Goal: Task Accomplishment & Management: Use online tool/utility

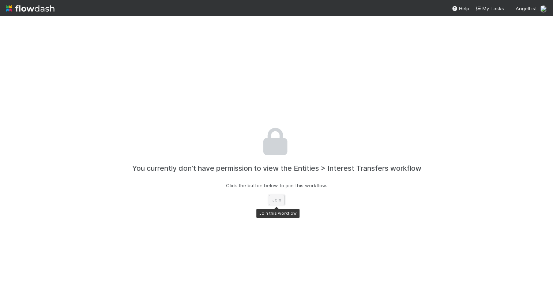
click at [277, 199] on button "Join" at bounding box center [277, 200] width 16 height 10
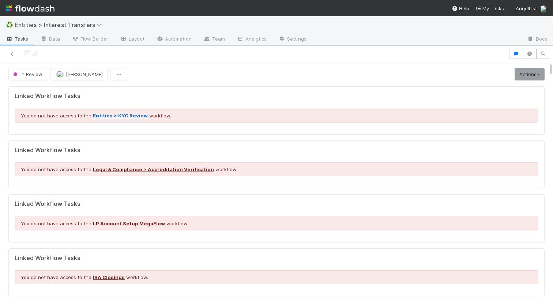
click at [132, 114] on link "Entities > KYC Review" at bounding box center [120, 116] width 55 height 6
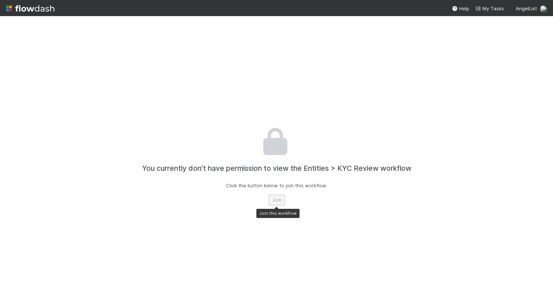
click at [279, 200] on button "Join" at bounding box center [277, 200] width 16 height 10
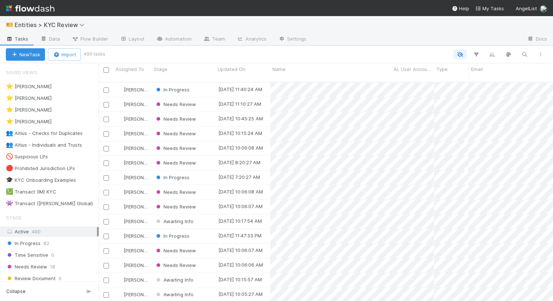
scroll to position [224, 454]
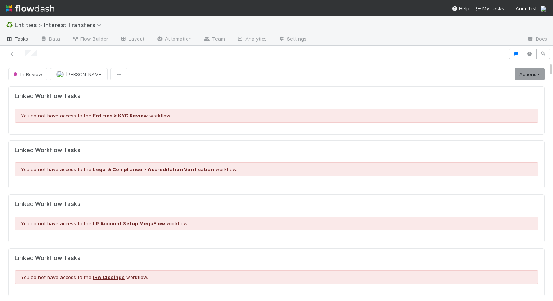
scroll to position [0, 0]
